Goal: Transaction & Acquisition: Purchase product/service

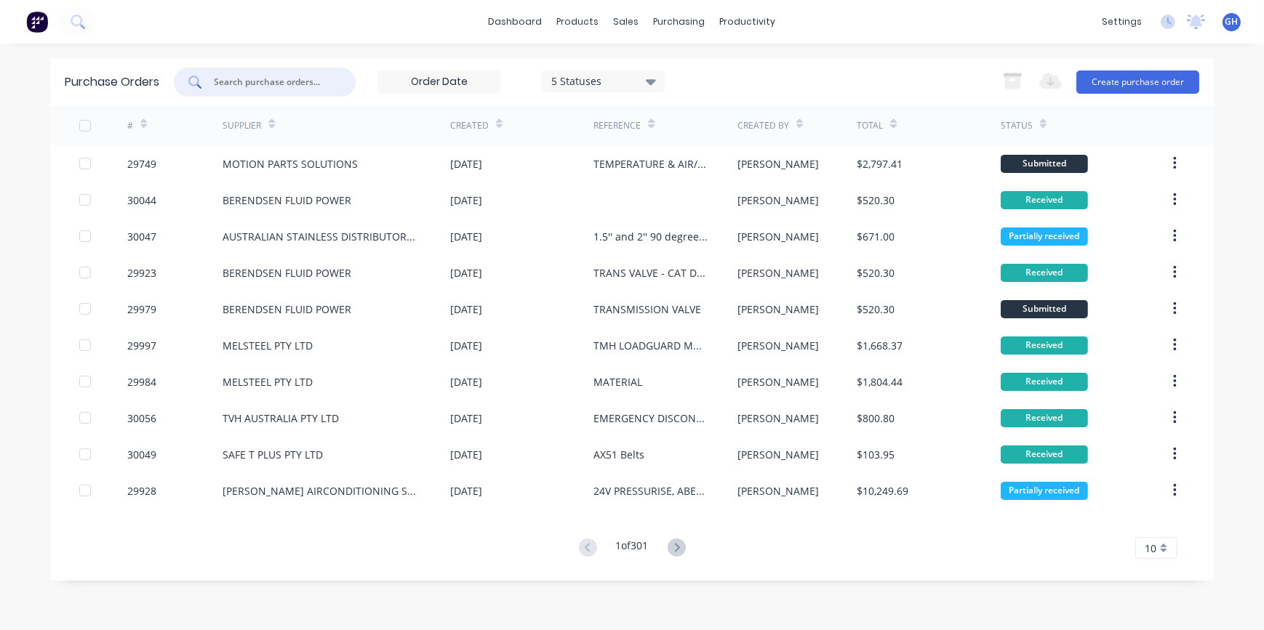
click at [223, 81] on input "text" at bounding box center [272, 82] width 121 height 15
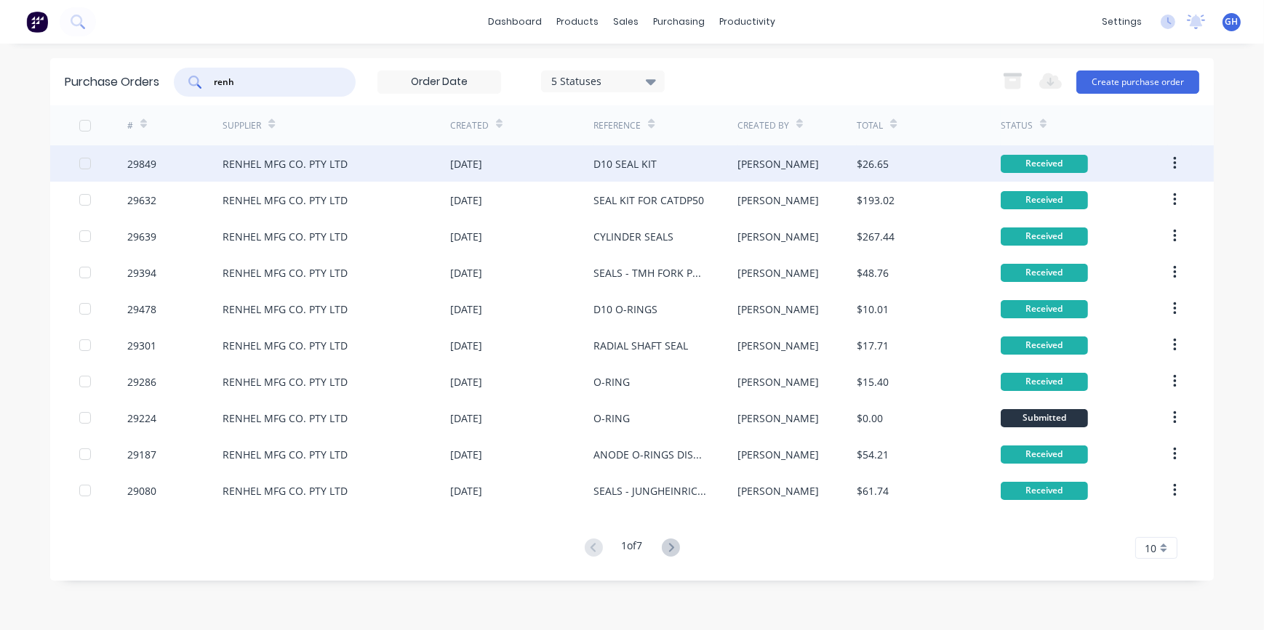
type input "renh"
click at [318, 174] on div "RENHEL MFG CO. PTY LTD" at bounding box center [337, 163] width 228 height 36
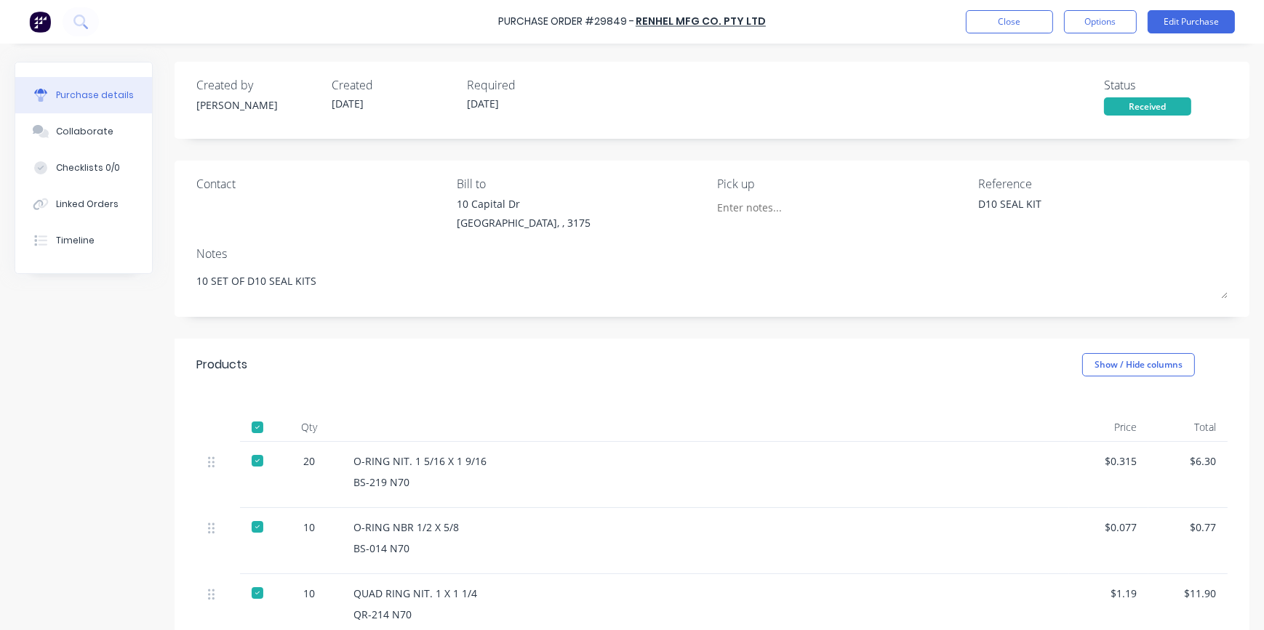
type textarea "x"
click at [999, 24] on button "Close" at bounding box center [1009, 21] width 87 height 23
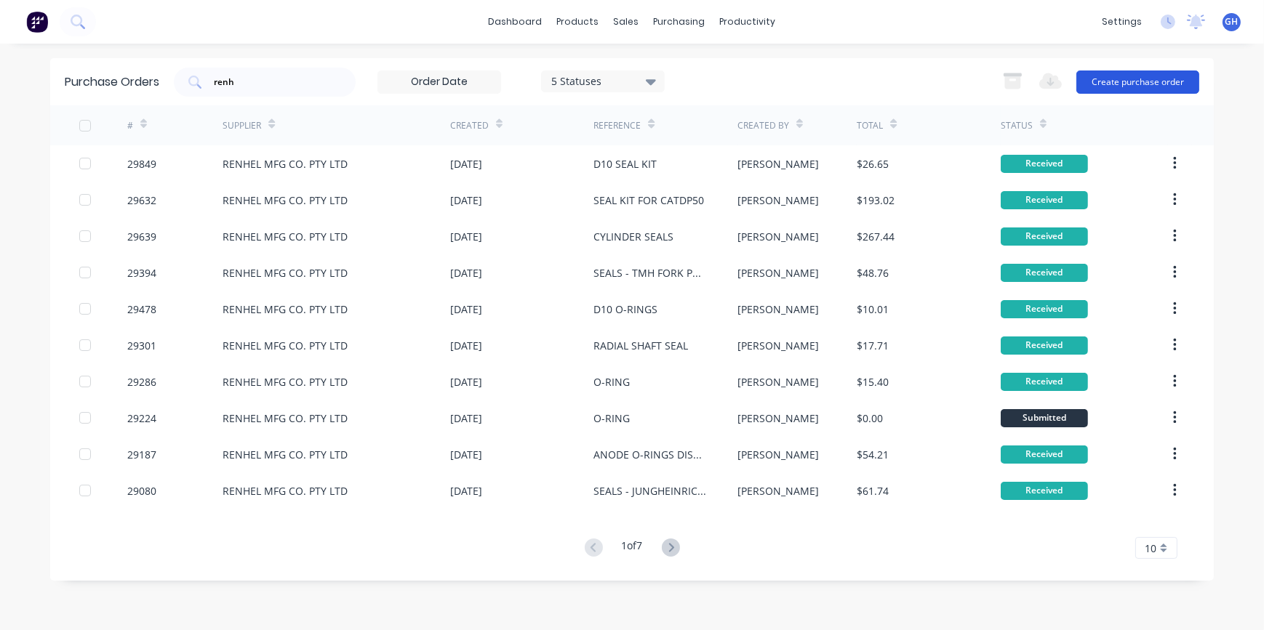
click at [1134, 80] on button "Create purchase order" at bounding box center [1137, 82] width 123 height 23
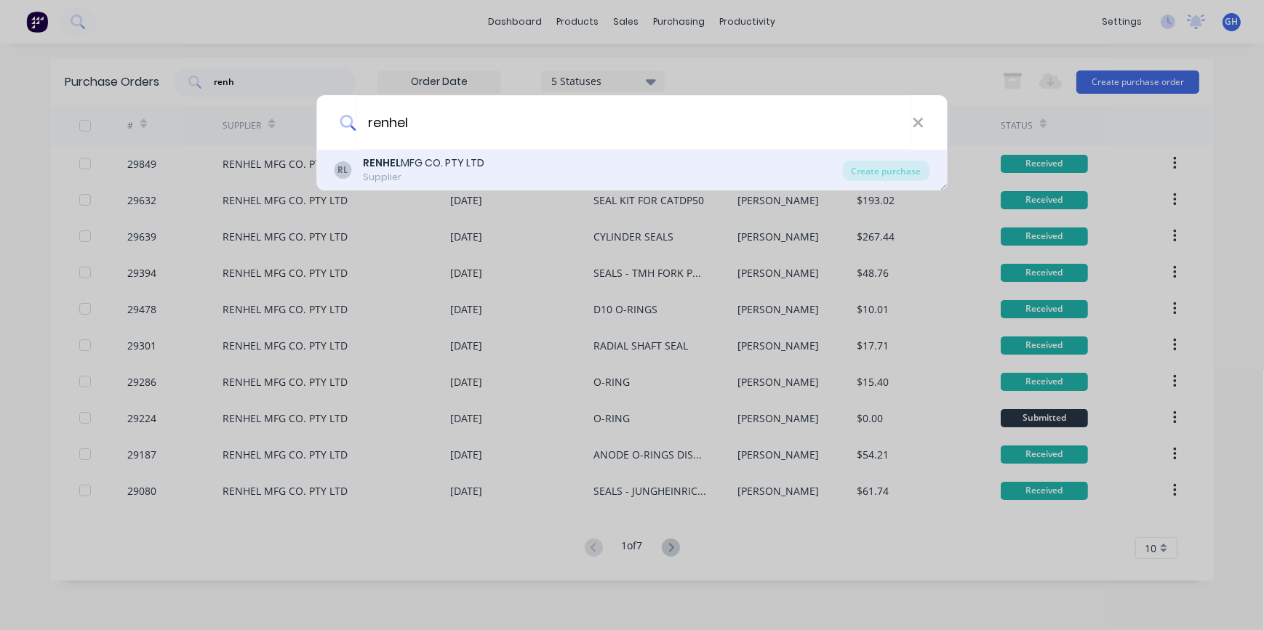
type input "renhel"
click at [433, 166] on div "RENHEL MFG CO. PTY LTD" at bounding box center [424, 163] width 121 height 15
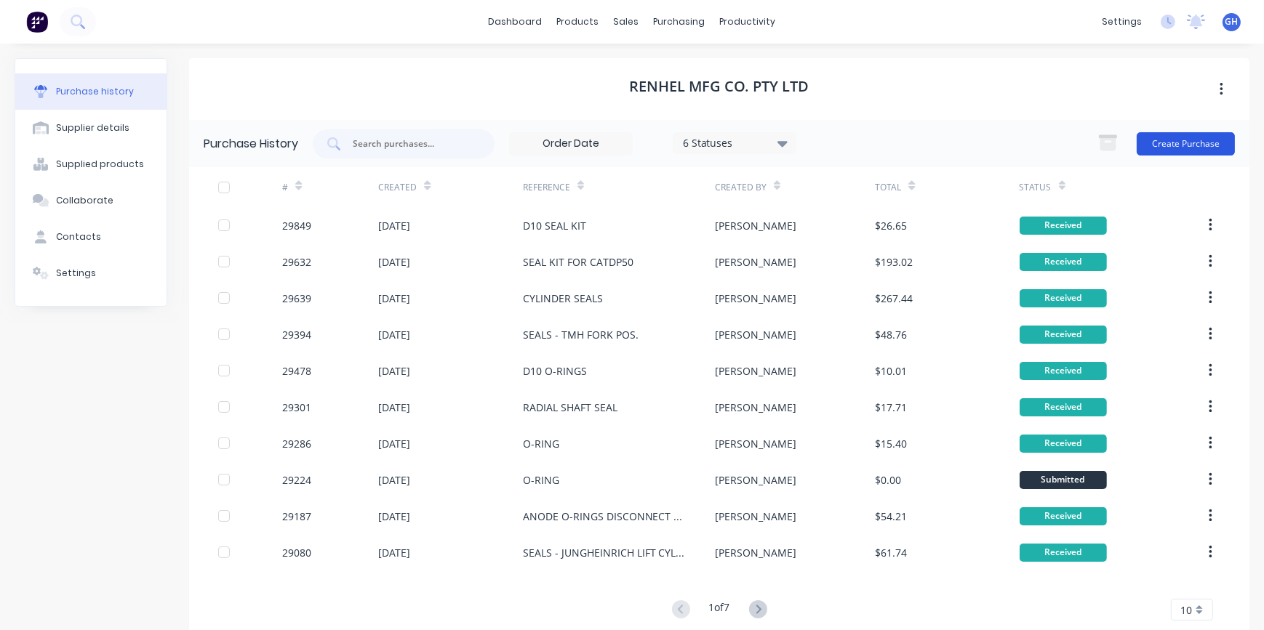
click at [1168, 149] on button "Create Purchase" at bounding box center [1186, 143] width 98 height 23
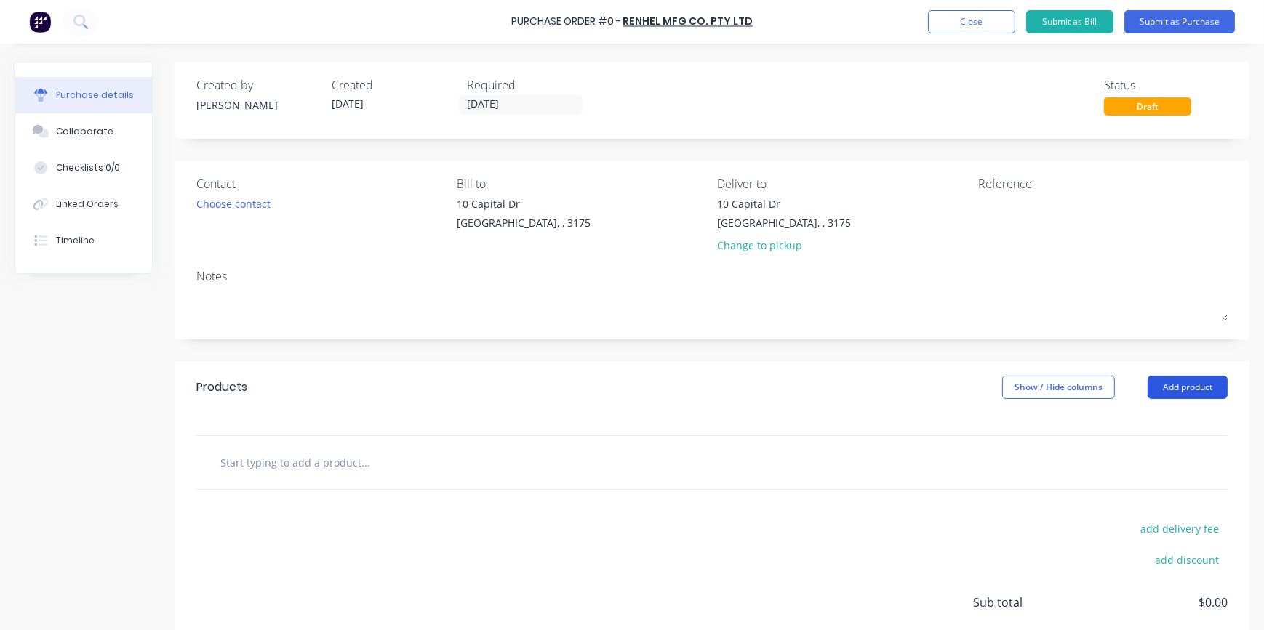
click at [1181, 388] on button "Add product" at bounding box center [1188, 387] width 80 height 23
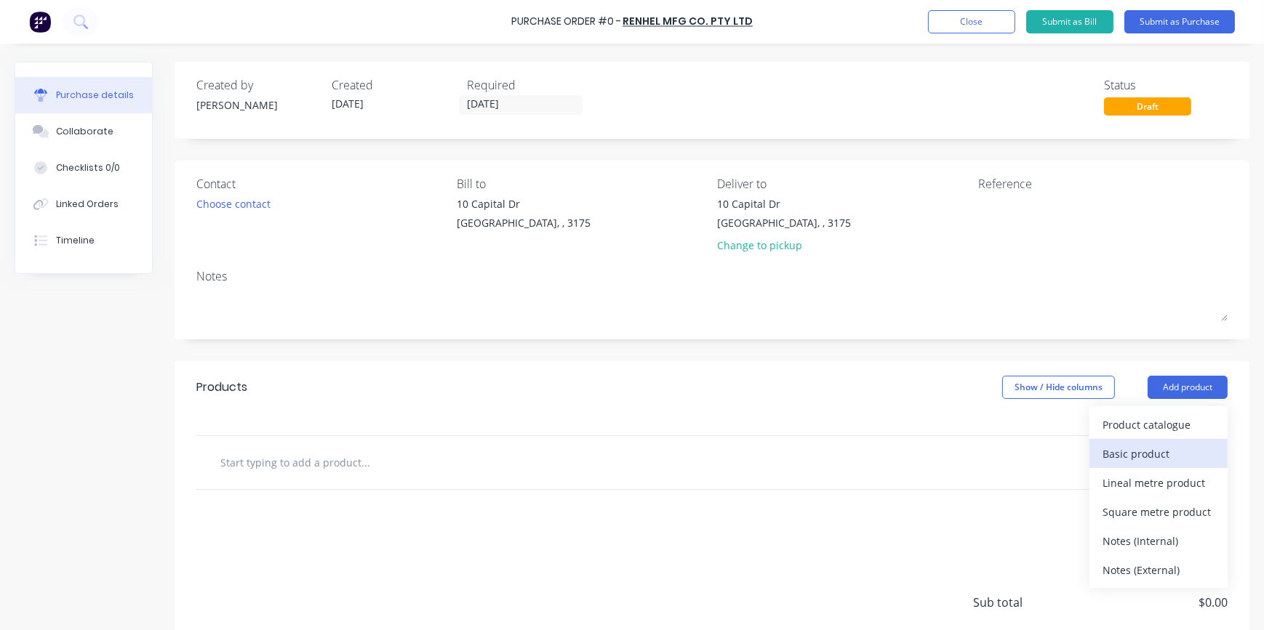
click at [1137, 460] on div "Basic product" at bounding box center [1158, 454] width 112 height 21
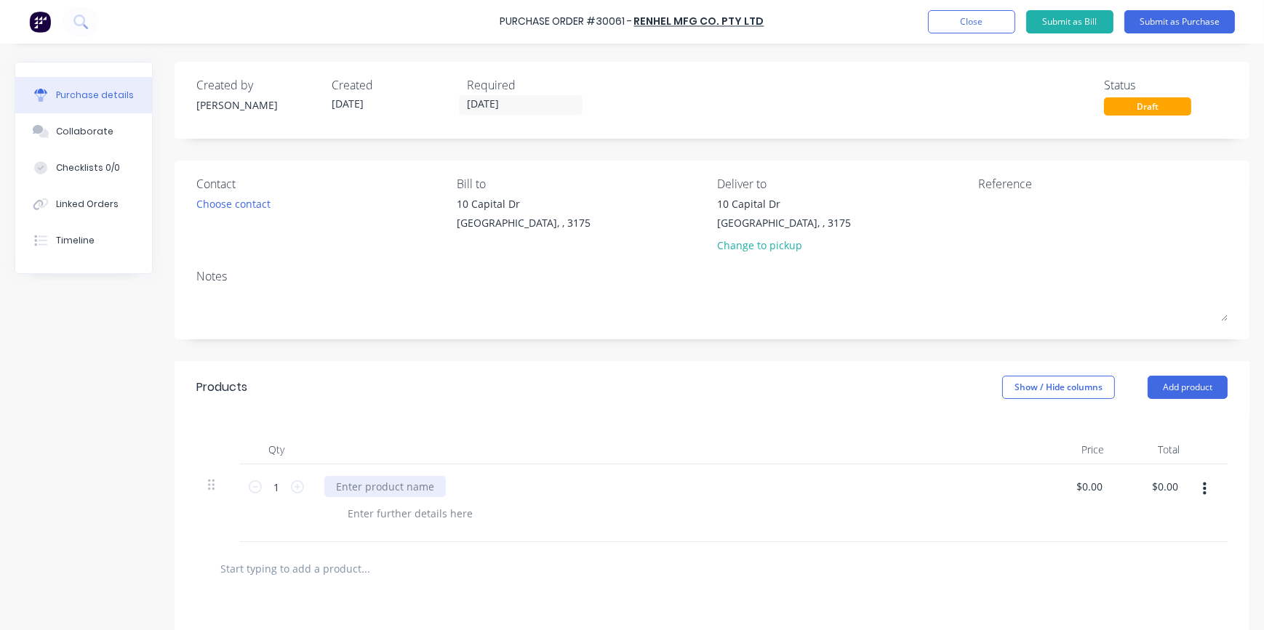
click at [372, 487] on div at bounding box center [384, 486] width 121 height 21
click at [369, 476] on div at bounding box center [676, 504] width 727 height 78
click at [347, 487] on div at bounding box center [335, 486] width 23 height 21
click at [761, 247] on div "Change to pickup" at bounding box center [785, 245] width 134 height 15
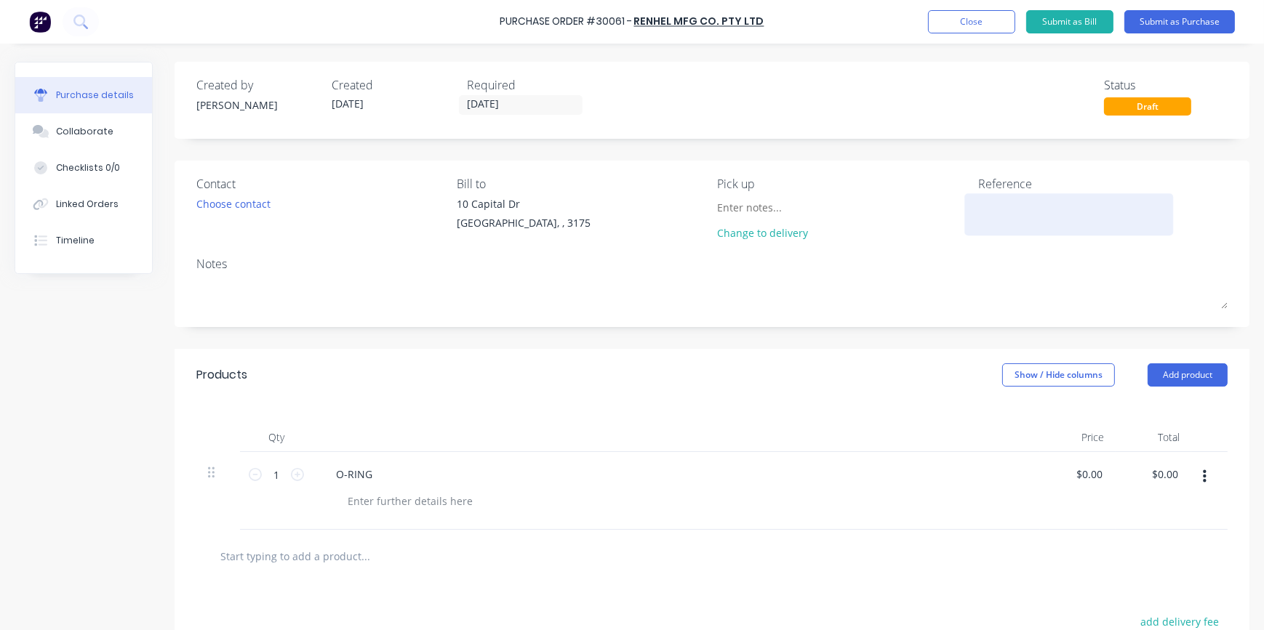
click at [998, 204] on textarea at bounding box center [1069, 212] width 182 height 33
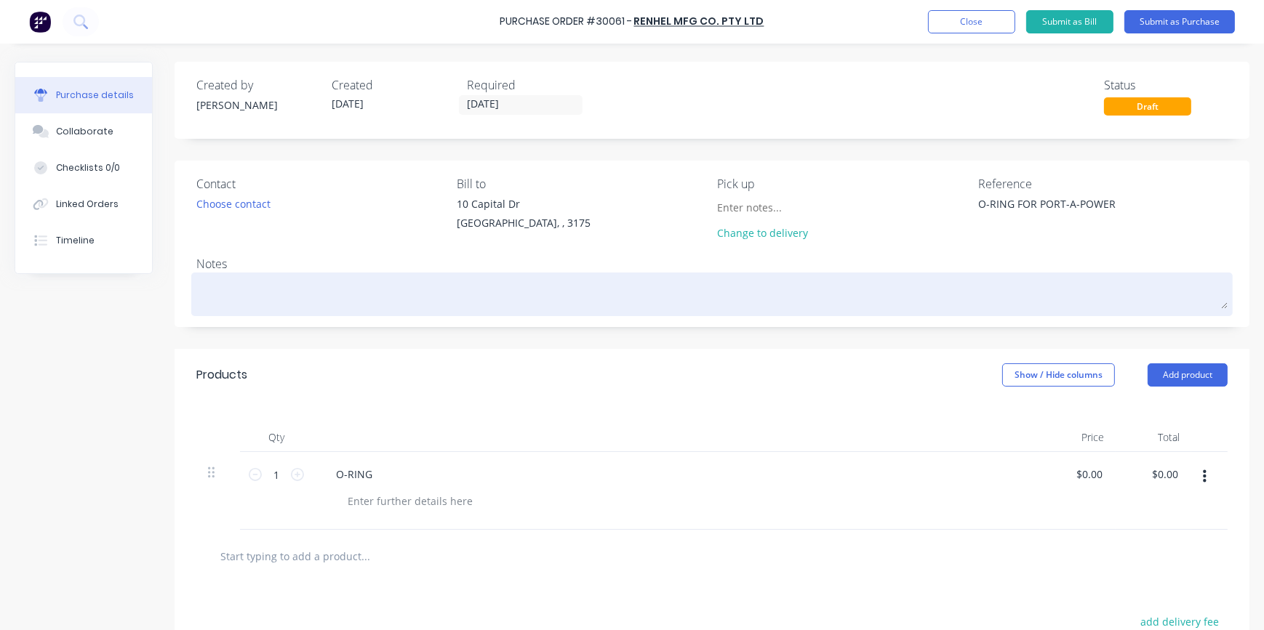
type textarea "O-RING FOR PORT-A-POWER"
type textarea "x"
type textarea "O-RING FOR PORT-A-POWER"
click at [206, 292] on textarea at bounding box center [711, 292] width 1031 height 33
type textarea "x"
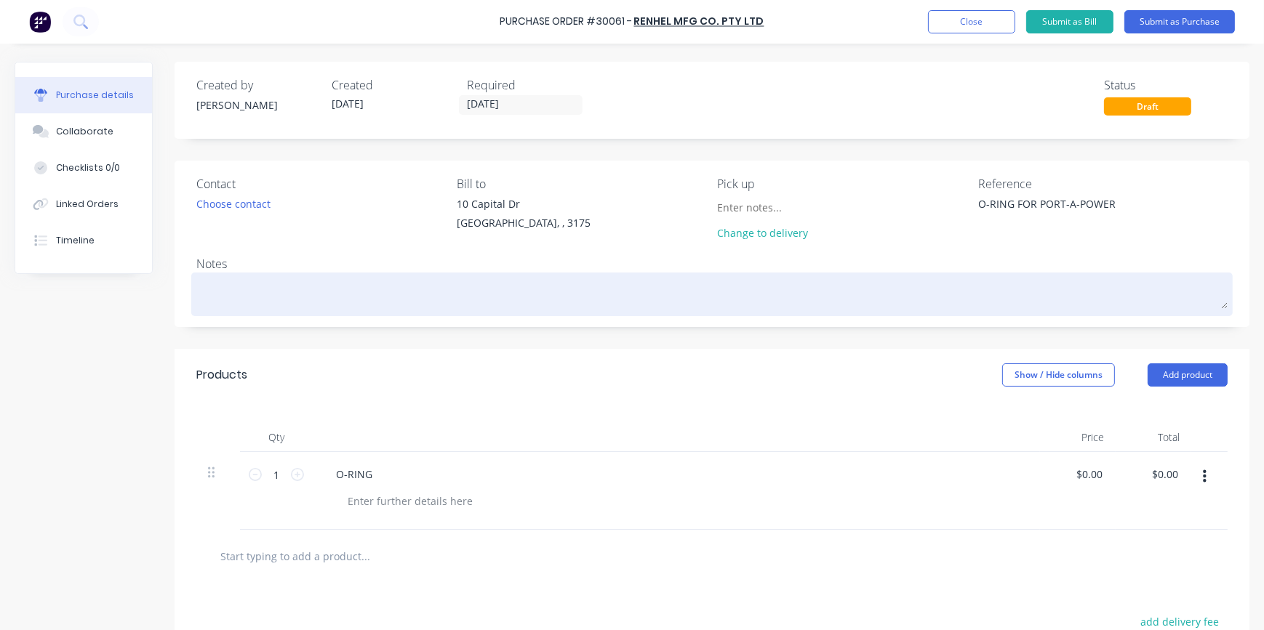
type textarea "W"
type textarea "x"
type textarea "WO"
type textarea "x"
type textarea "WOR"
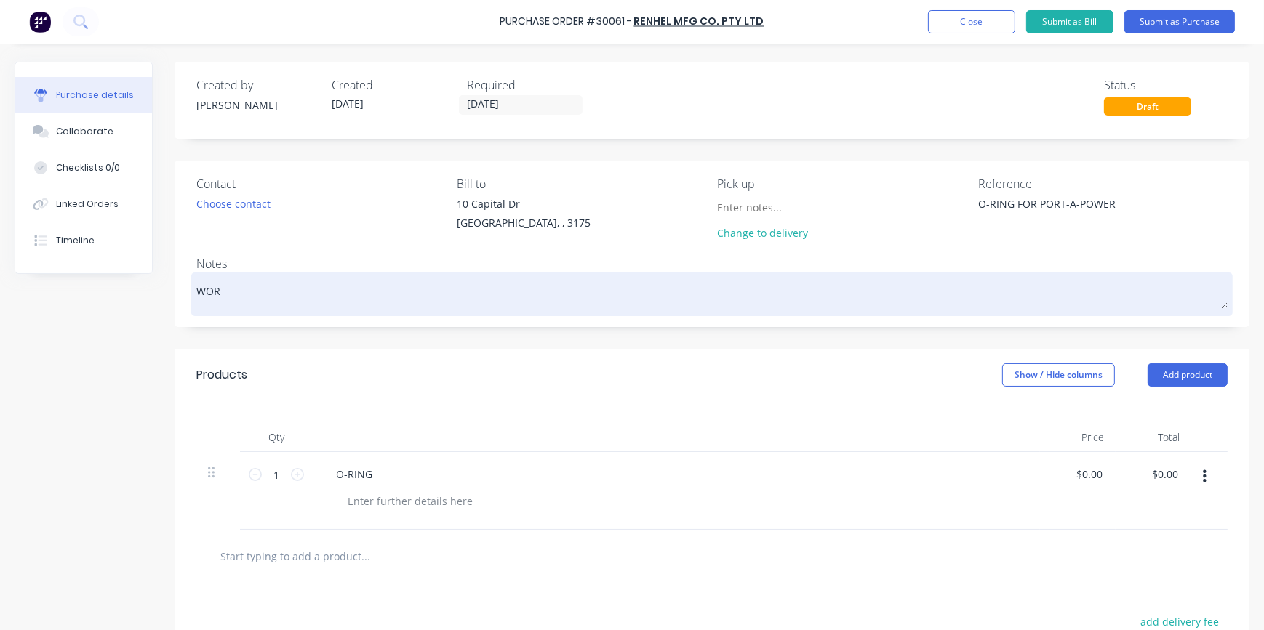
type textarea "x"
type textarea "WORK"
type textarea "x"
type textarea "WORKS"
type textarea "x"
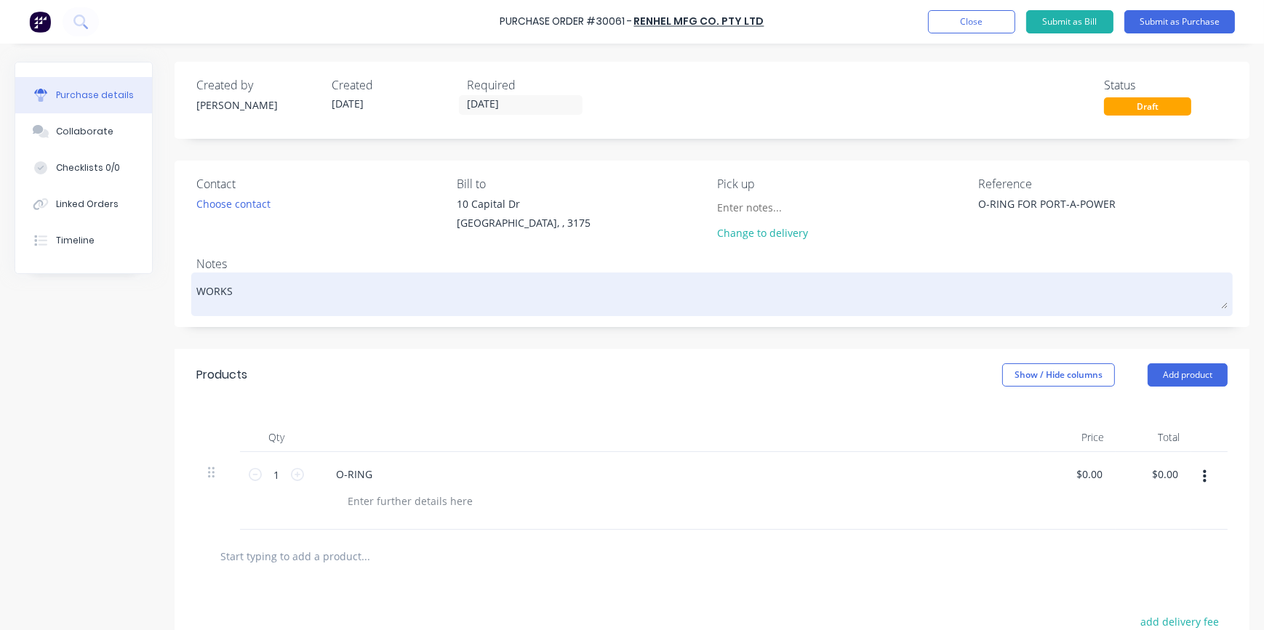
type textarea "WORKSH"
type textarea "x"
type textarea "WORKSHO"
type textarea "x"
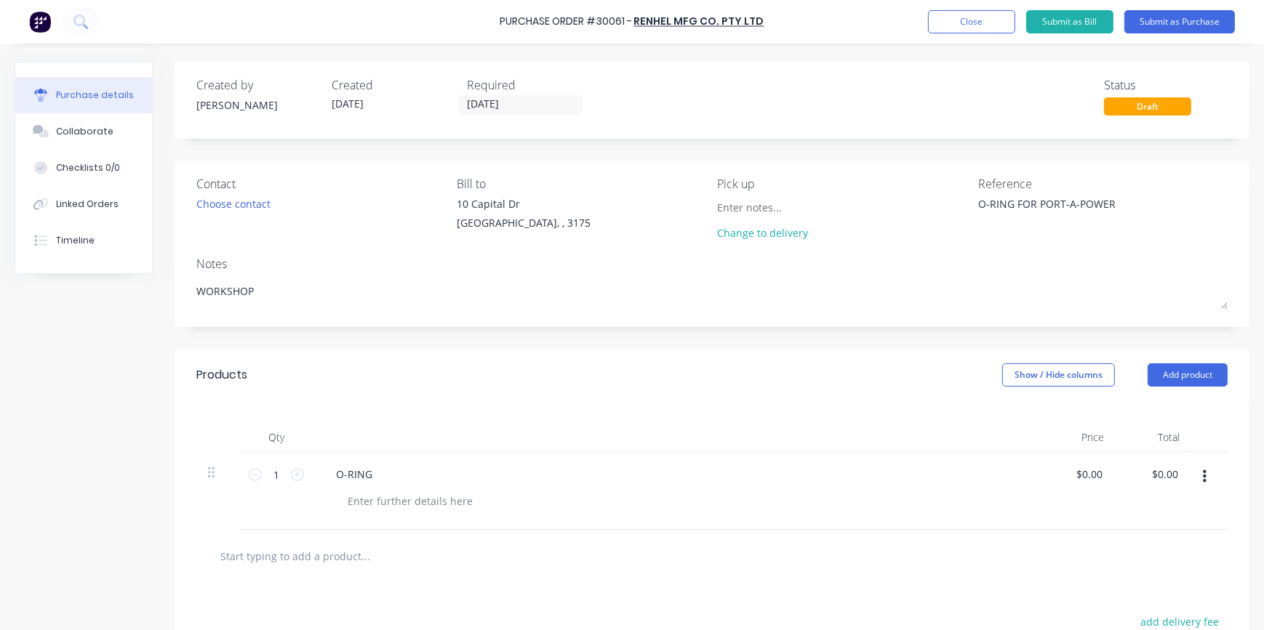
type textarea "WORKSHOP"
type textarea "x"
type textarea "WORKSHOP"
click at [79, 560] on div "Created by [PERSON_NAME] Created [DATE] Required [DATE] Status Draft Contact Ch…" at bounding box center [632, 442] width 1235 height 761
click at [1197, 26] on button "Submit as Purchase" at bounding box center [1179, 21] width 111 height 23
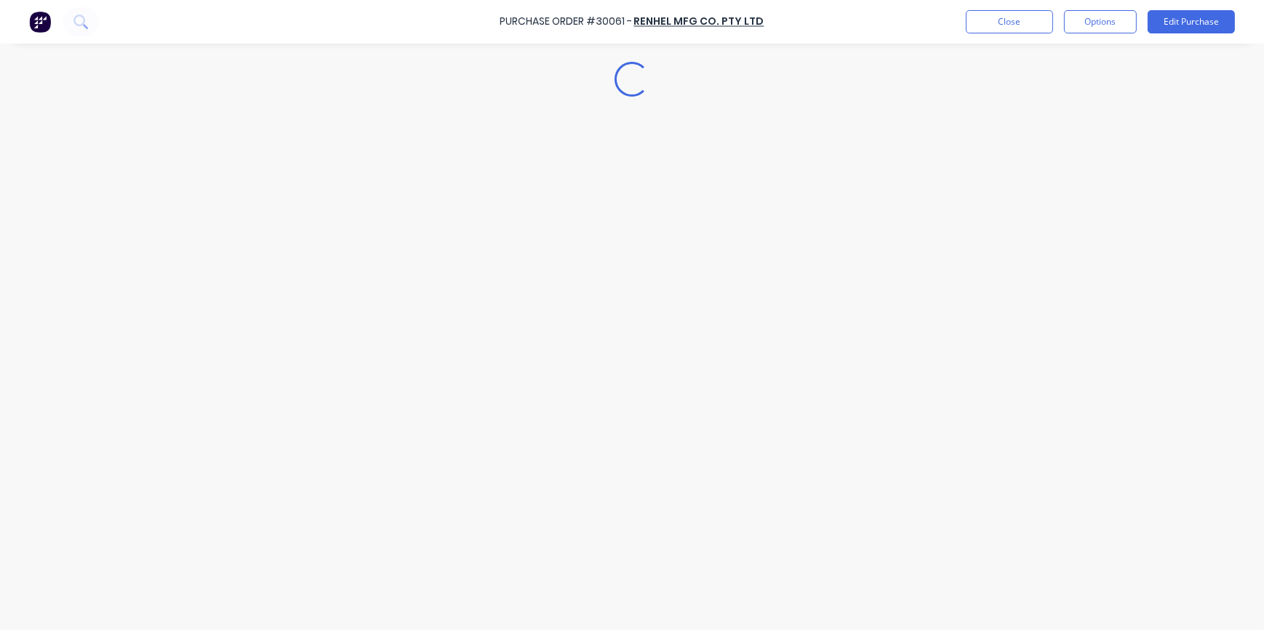
type textarea "x"
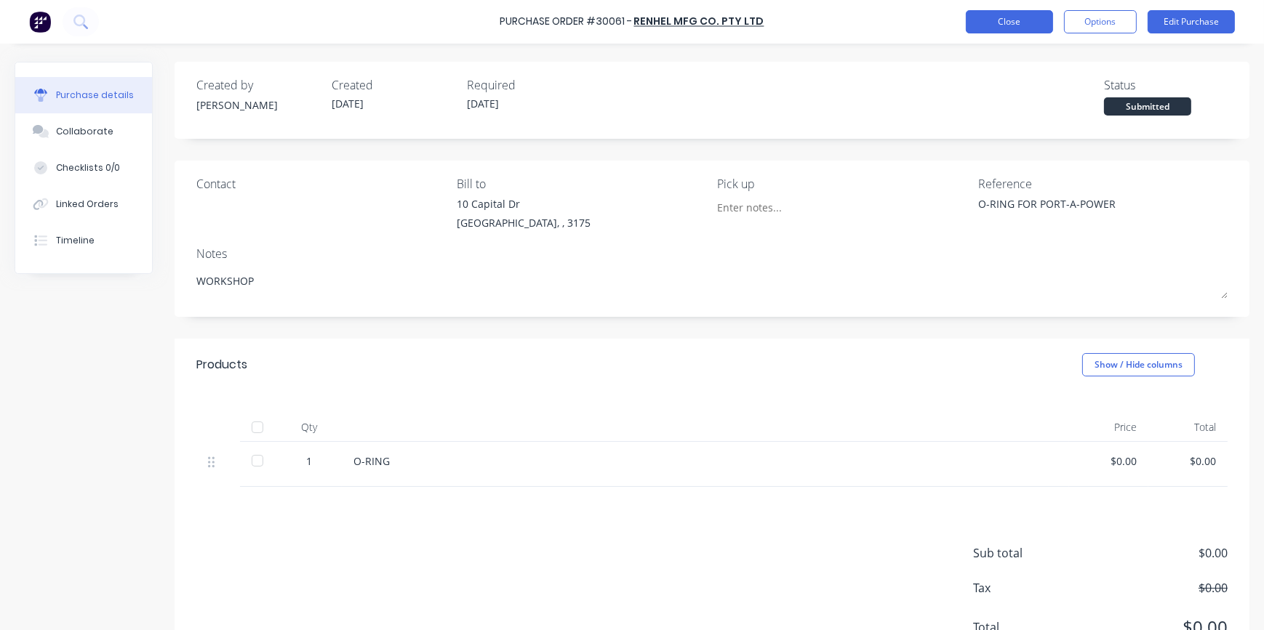
click at [1022, 29] on button "Close" at bounding box center [1009, 21] width 87 height 23
